Goal: Transaction & Acquisition: Purchase product/service

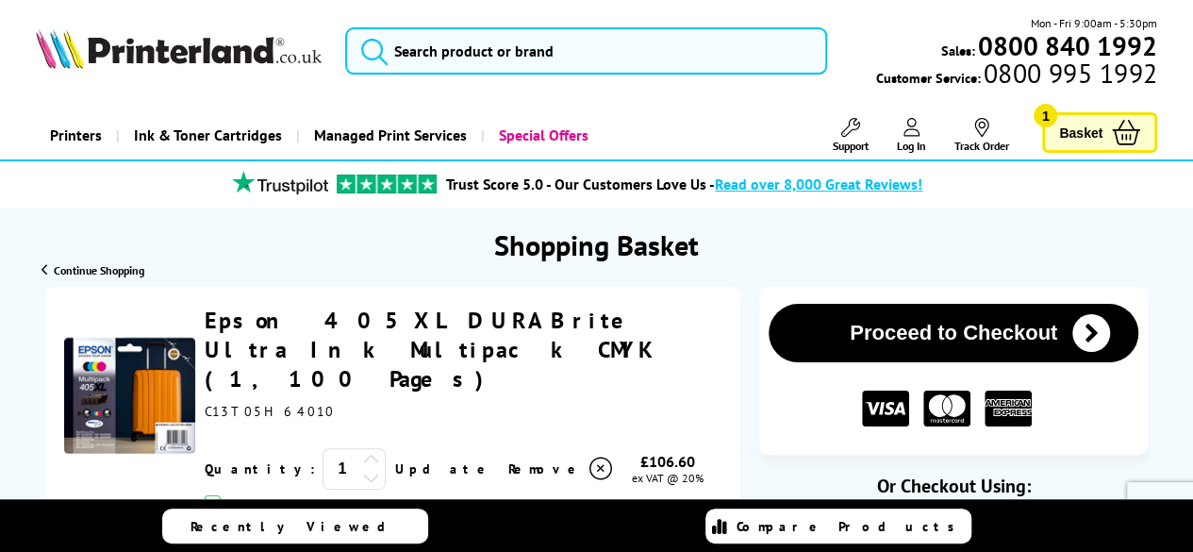
click at [1014, 344] on button "Proceed to Checkout" at bounding box center [954, 333] width 370 height 58
